Goal: Task Accomplishment & Management: Manage account settings

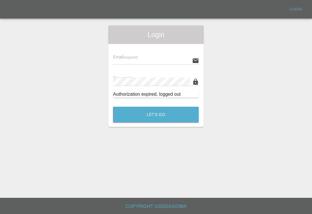
click at [175, 61] on input "text" at bounding box center [151, 60] width 77 height 8
type input "[EMAIL_ADDRESS][DOMAIN_NAME]"
click at [156, 114] on button "Let's Go" at bounding box center [156, 115] width 86 height 16
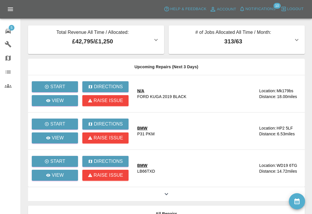
click at [10, 30] on span "5" at bounding box center [12, 28] width 6 height 6
click at [246, 9] on span "Notifications" at bounding box center [261, 9] width 30 height 7
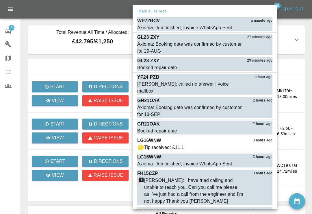
click at [261, 144] on button "Mark as read" at bounding box center [259, 147] width 25 height 7
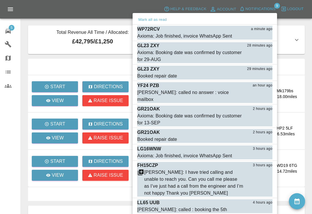
click at [261, 153] on button "Mark as read" at bounding box center [259, 156] width 25 height 7
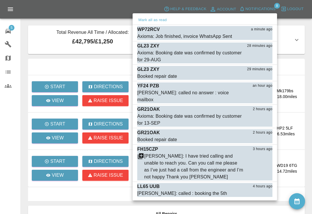
click at [263, 174] on button "Mark as read" at bounding box center [259, 177] width 25 height 7
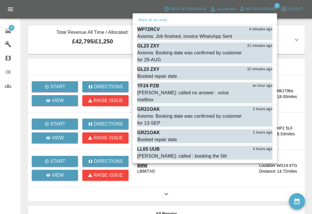
click at [261, 37] on button "Mark as read" at bounding box center [259, 36] width 25 height 7
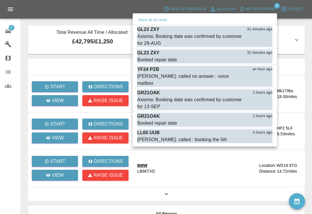
click at [155, 35] on div "Axioma: Booking date was confirmed by customer for 29-AUG" at bounding box center [190, 40] width 106 height 14
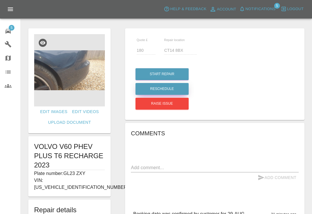
click at [169, 88] on button "Reschedule" at bounding box center [162, 89] width 53 height 12
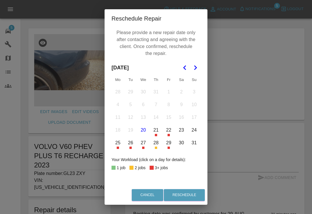
click at [154, 132] on button "21" at bounding box center [156, 130] width 12 height 12
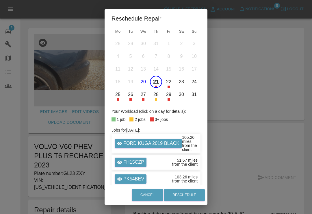
scroll to position [45, 0]
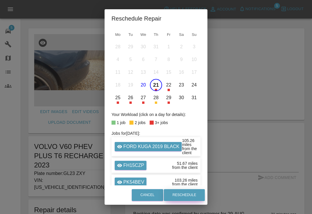
click at [190, 195] on button "Reschedule" at bounding box center [184, 195] width 41 height 12
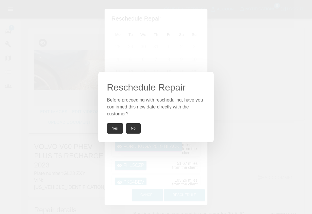
click at [116, 128] on button "Yes" at bounding box center [115, 128] width 16 height 10
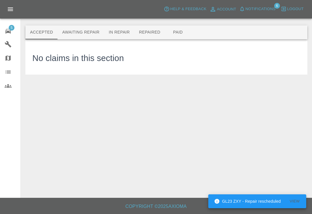
click at [246, 13] on button "Notifications" at bounding box center [257, 9] width 39 height 9
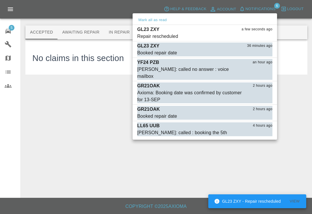
click at [175, 38] on div "Repair rescheduled" at bounding box center [157, 36] width 41 height 7
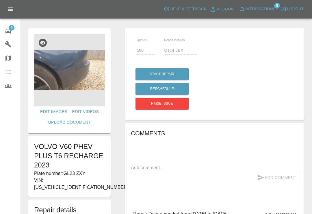
click at [311, 123] on div "Quote £ 180 Repair location CT14 8BX Start Repair Reschedule Raise issue Commen…" at bounding box center [215, 185] width 194 height 320
click at [79, 73] on img at bounding box center [69, 70] width 71 height 72
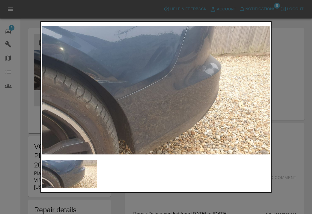
click at [304, 65] on div at bounding box center [156, 107] width 312 height 214
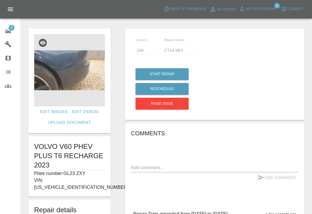
click at [304, 64] on div "Quote £ 180 Repair location CT14 8BX Start Repair Reschedule Raise issue" at bounding box center [214, 74] width 179 height 92
click at [10, 31] on icon at bounding box center [7, 31] width 5 height 5
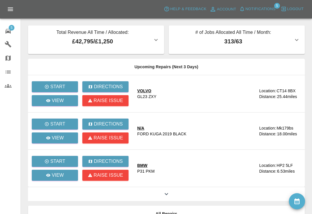
click at [255, 7] on span "Notifications" at bounding box center [261, 9] width 30 height 7
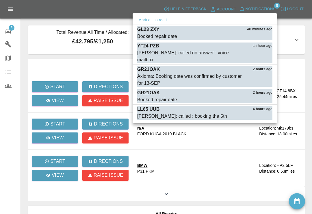
click at [264, 35] on button "Mark as read" at bounding box center [259, 36] width 25 height 7
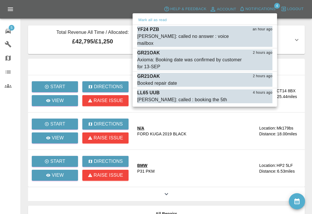
click at [261, 40] on button "Mark as read" at bounding box center [259, 43] width 25 height 7
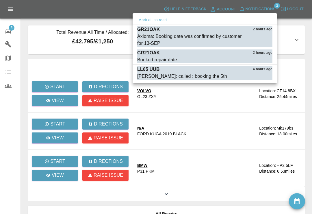
click at [159, 36] on div "Axioma: Booking date was confirmed by customer for 13-SEP" at bounding box center [190, 40] width 106 height 14
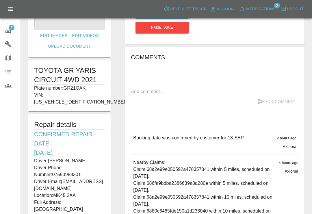
scroll to position [78, 0]
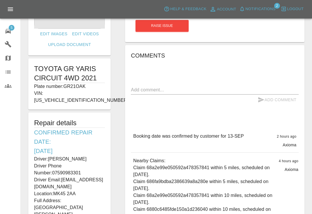
click at [7, 33] on icon at bounding box center [7, 31] width 5 height 5
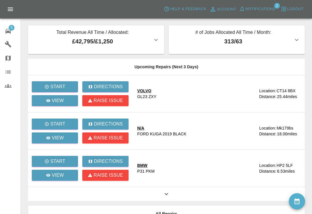
click at [244, 10] on icon "button" at bounding box center [242, 9] width 6 height 6
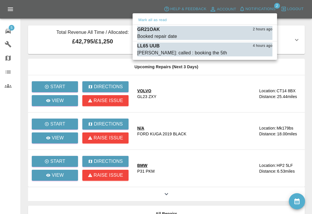
click at [149, 34] on div "Booked repair date" at bounding box center [157, 36] width 40 height 7
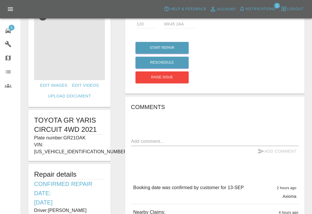
scroll to position [26, 0]
click at [10, 31] on icon at bounding box center [7, 31] width 5 height 5
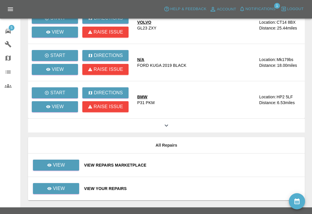
scroll to position [69, 0]
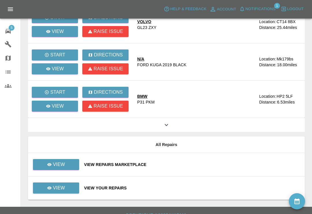
click at [172, 188] on div "View Your Repairs" at bounding box center [192, 188] width 216 height 6
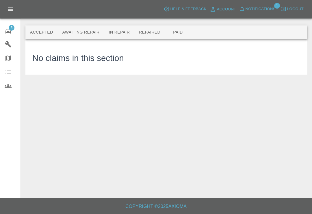
click at [85, 34] on button "Awaiting Repair" at bounding box center [80, 32] width 47 height 14
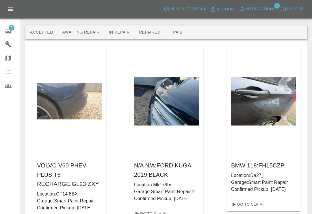
click at [260, 25] on div at bounding box center [166, 16] width 282 height 18
click at [149, 34] on button "Repaired" at bounding box center [149, 32] width 31 height 14
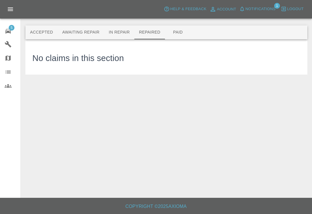
click at [209, 22] on div at bounding box center [166, 16] width 282 height 18
click at [177, 31] on button "Paid" at bounding box center [178, 32] width 26 height 14
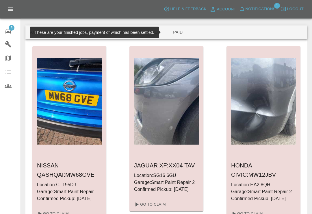
click at [211, 21] on div at bounding box center [166, 16] width 282 height 18
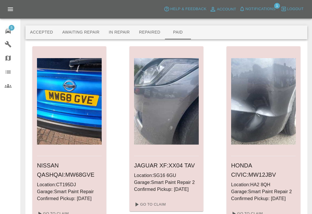
click at [119, 35] on button "In Repair" at bounding box center [119, 32] width 30 height 14
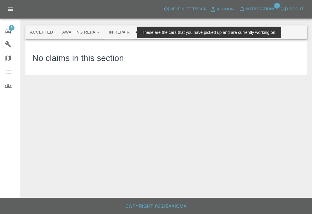
click at [91, 34] on button "Awaiting Repair" at bounding box center [80, 32] width 47 height 14
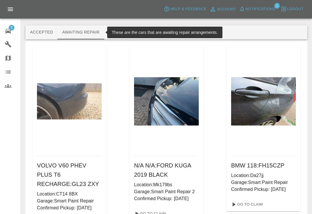
click at [35, 33] on button "Accepted" at bounding box center [41, 32] width 32 height 14
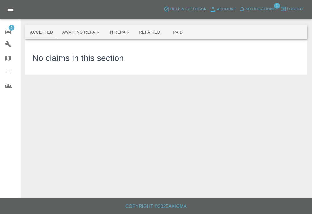
click at [275, 20] on div at bounding box center [166, 16] width 282 height 18
click at [82, 29] on button "Awaiting Repair" at bounding box center [80, 32] width 47 height 14
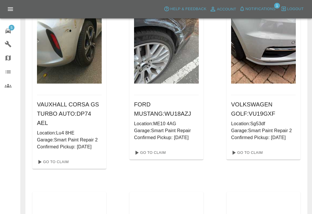
scroll to position [683, 0]
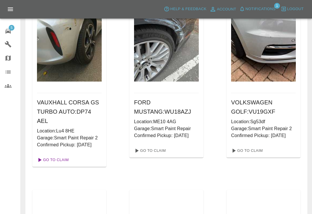
click at [63, 160] on link "Go To Claim" at bounding box center [53, 159] width 36 height 9
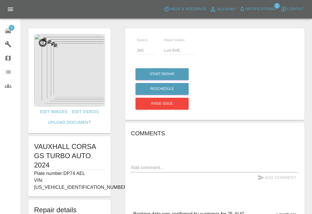
click at [8, 31] on icon at bounding box center [7, 31] width 5 height 5
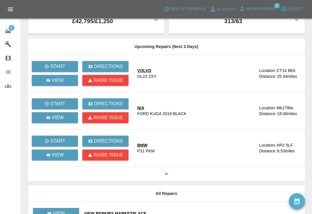
scroll to position [21, 0]
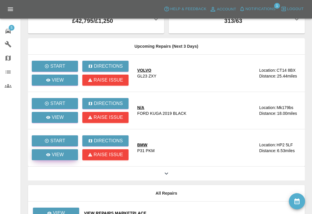
click at [63, 155] on p "View" at bounding box center [58, 154] width 12 height 7
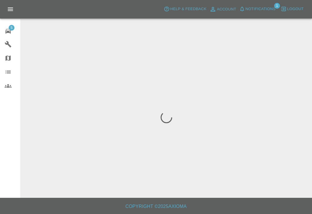
click at [10, 28] on span "5" at bounding box center [12, 28] width 6 height 6
click at [10, 32] on icon at bounding box center [7, 31] width 5 height 5
click at [9, 32] on icon at bounding box center [7, 31] width 5 height 5
